Goal: Information Seeking & Learning: Learn about a topic

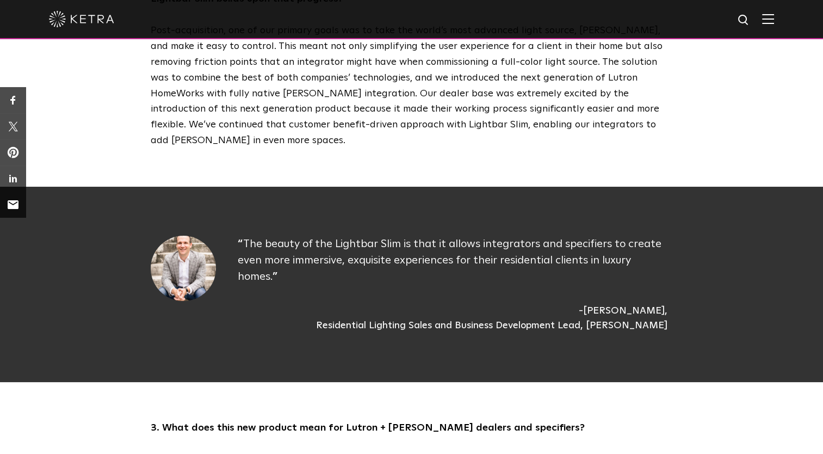
scroll to position [1042, 0]
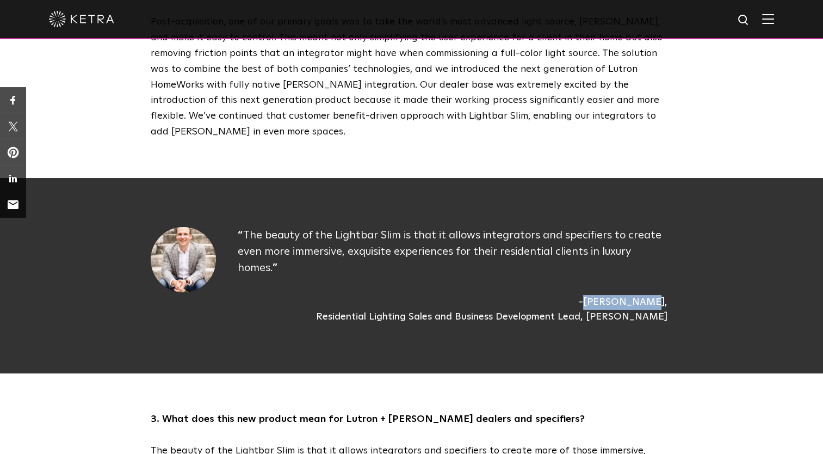
drag, startPoint x: 313, startPoint y: 220, endPoint x: 368, endPoint y: 223, distance: 55.0
click at [579, 295] on div "Jay Williams" at bounding box center [623, 302] width 89 height 15
copy div "Jay Williams"
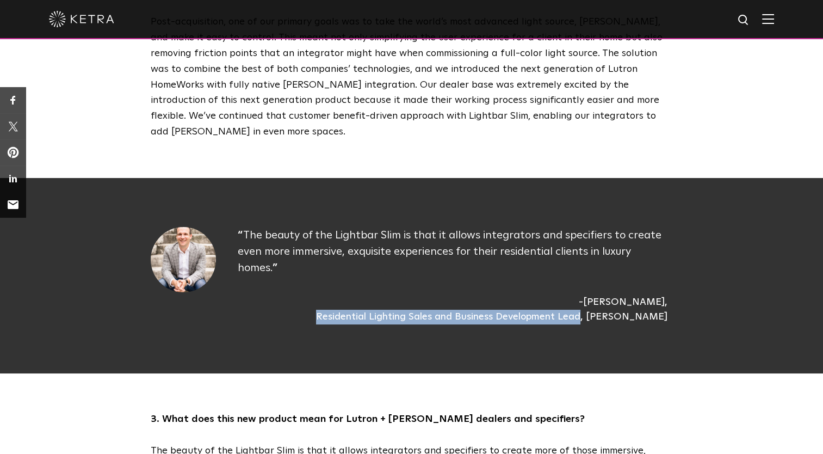
drag, startPoint x: 377, startPoint y: 223, endPoint x: 637, endPoint y: 210, distance: 260.4
click at [637, 227] on div "The beauty of the Lightbar Slim is that it allows integrators and specifiers to…" at bounding box center [455, 275] width 435 height 97
copy div "Residential Lighting Sales and Business Development Lead"
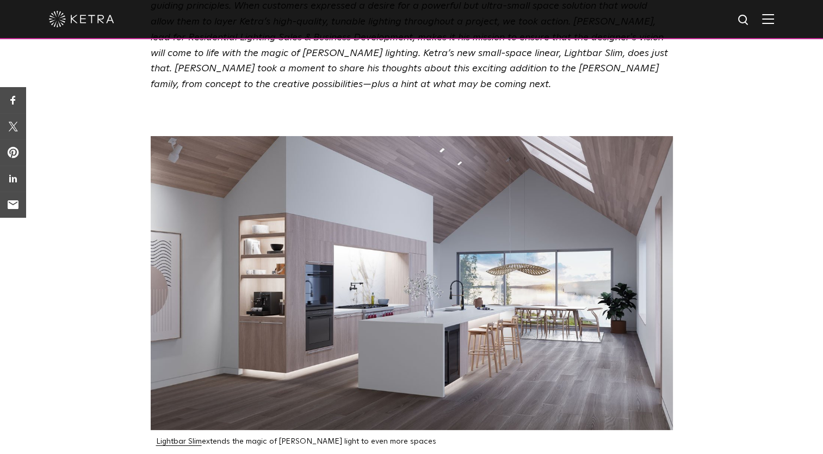
scroll to position [344, 0]
